Goal: Task Accomplishment & Management: Use online tool/utility

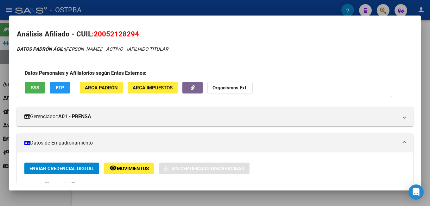
scroll to position [190, 0]
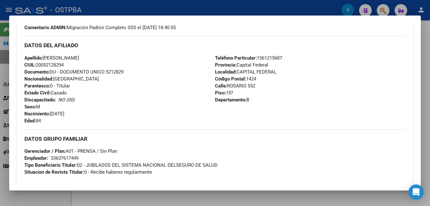
click at [186, 9] on div at bounding box center [215, 103] width 430 height 206
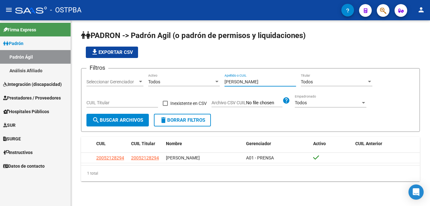
drag, startPoint x: 259, startPoint y: 84, endPoint x: 206, endPoint y: 74, distance: 54.0
click at [206, 74] on div "Filtros Seleccionar Gerenciador Seleccionar Gerenciador Todos Activo [PERSON_NA…" at bounding box center [250, 93] width 328 height 40
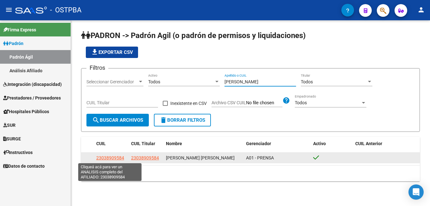
type input "[PERSON_NAME]"
click at [112, 156] on span "23038909584" at bounding box center [110, 157] width 28 height 5
type textarea "23038909584"
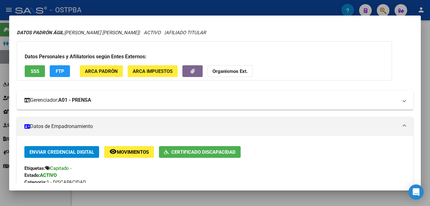
scroll to position [32, 0]
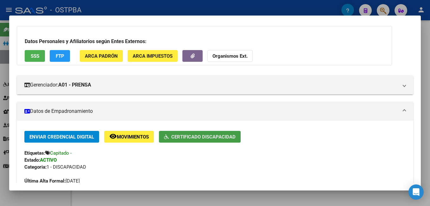
click at [223, 134] on span "Certificado Discapacidad" at bounding box center [203, 137] width 64 height 6
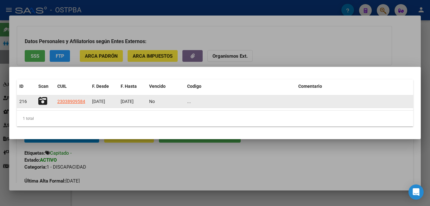
click at [47, 104] on icon at bounding box center [42, 101] width 9 height 9
click at [41, 102] on icon at bounding box center [42, 101] width 9 height 9
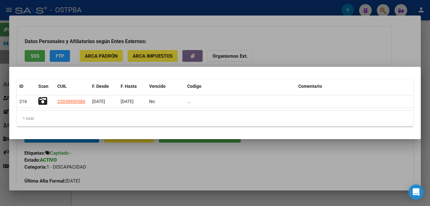
click at [167, 7] on div at bounding box center [215, 103] width 430 height 206
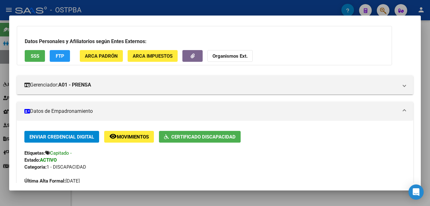
click at [118, 5] on div at bounding box center [215, 103] width 430 height 206
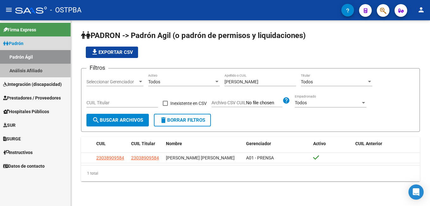
click at [42, 67] on link "Análisis Afiliado" at bounding box center [35, 71] width 71 height 14
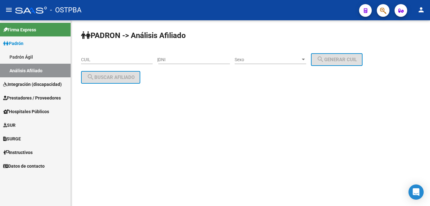
click at [197, 62] on input "DNI" at bounding box center [194, 59] width 72 height 5
type input "47454358"
click at [306, 60] on div at bounding box center [303, 59] width 6 height 5
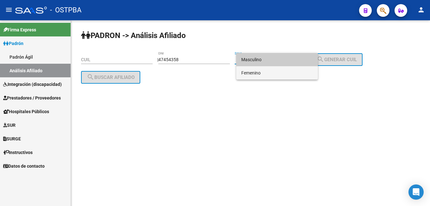
click at [256, 75] on span "Femenino" at bounding box center [277, 72] width 72 height 13
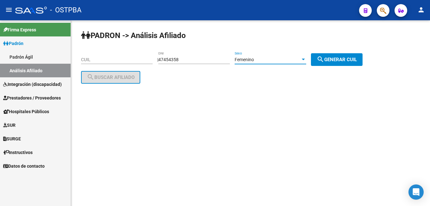
click at [343, 61] on span "search Generar CUIL" at bounding box center [337, 60] width 40 height 6
type input "27-47454358-2"
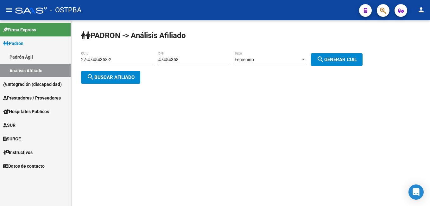
click at [117, 77] on span "search Buscar afiliado" at bounding box center [111, 77] width 48 height 6
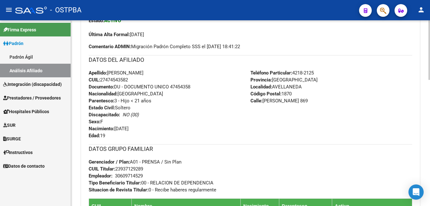
scroll to position [190, 0]
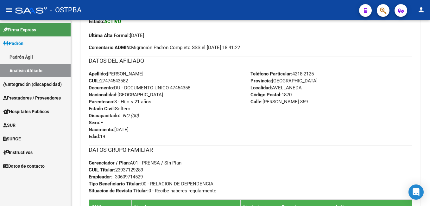
click at [243, 12] on div "- OSTPBA" at bounding box center [184, 10] width 339 height 14
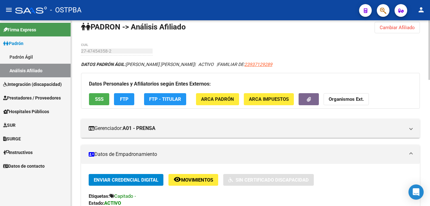
scroll to position [0, 0]
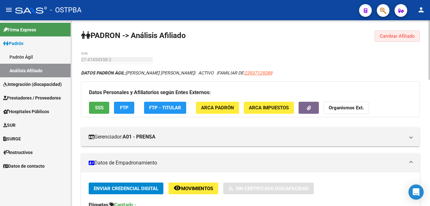
click at [397, 32] on button "Cambiar Afiliado" at bounding box center [397, 35] width 45 height 11
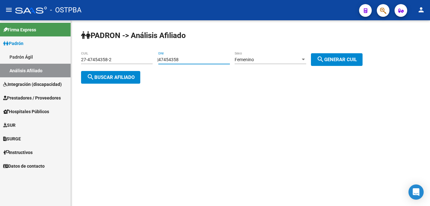
drag, startPoint x: 191, startPoint y: 60, endPoint x: 149, endPoint y: 60, distance: 41.8
click at [149, 60] on app-analisis-afiliado "PADRON -> Análisis Afiliado 27-47454358-2 CUIL | 47454358 DNI Femenino Sexo sea…" at bounding box center [224, 68] width 286 height 23
type input "92158168"
click at [341, 57] on span "search Generar CUIL" at bounding box center [337, 60] width 40 height 6
type input "27-92158168-3"
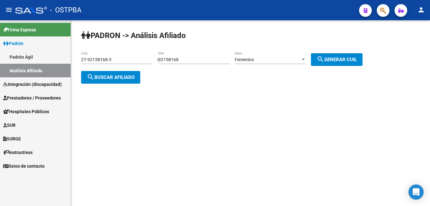
click at [119, 73] on button "search Buscar afiliado" at bounding box center [110, 77] width 59 height 13
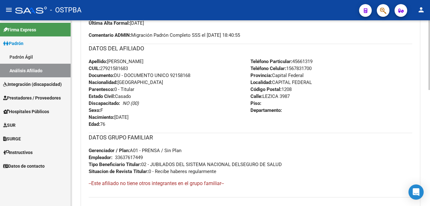
scroll to position [222, 0]
